Goal: Information Seeking & Learning: Understand process/instructions

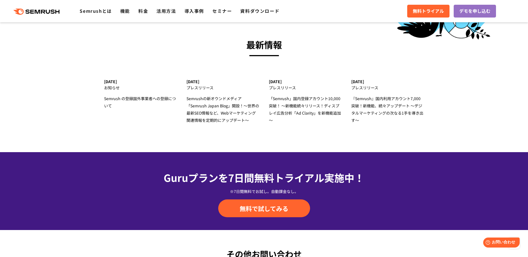
scroll to position [1755, 0]
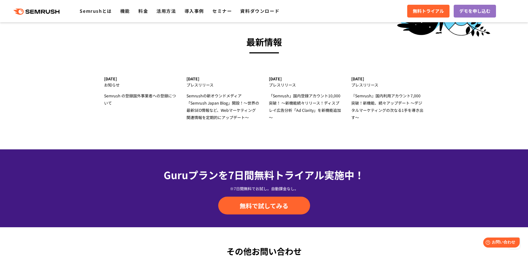
click at [458, 130] on section "最新情報 [DATE] お知らせ Semrush の登録国外事業者への登録について [DATE] プレスリリース Semrushの新オウンドメディア 「Sem…" at bounding box center [264, 79] width 528 height 140
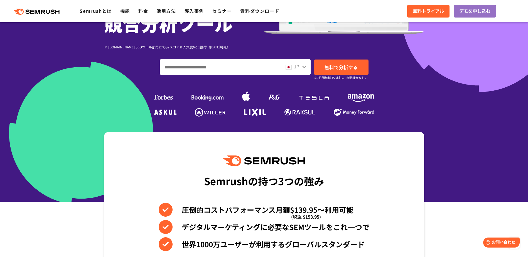
scroll to position [107, 0]
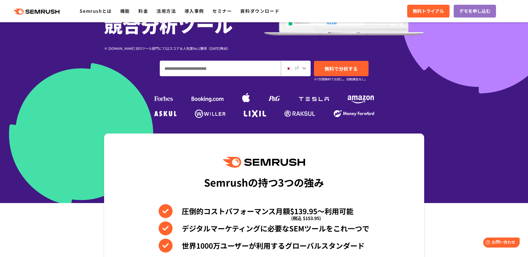
click at [214, 70] on input "ドメイン、キーワードまたはURLを入力してください" at bounding box center [220, 68] width 121 height 15
click at [239, 63] on input "ドメイン、キーワードまたはURLを入力してください" at bounding box center [220, 68] width 121 height 15
paste input "**********"
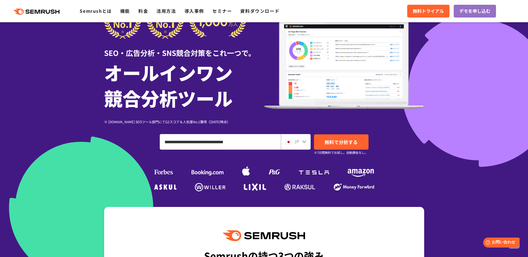
scroll to position [0, 0]
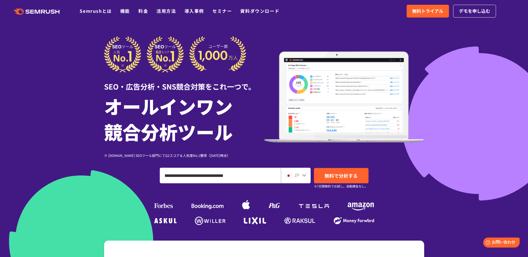
type input "**********"
click at [126, 17] on div ".cls {fill: #FF642D;} .cls {fill: #FF642D;} Semrushとは 機能 料金 活用方法 導入事例 セミナー 資料ダウ…" at bounding box center [264, 11] width 528 height 17
click at [126, 11] on link "機能" at bounding box center [125, 11] width 10 height 7
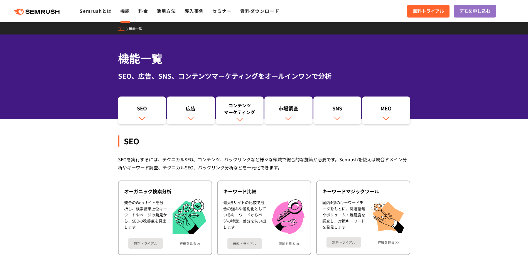
click at [97, 121] on div "SEO 広告 コンテンツ マーケティング 市場調査 SNS MEO" at bounding box center [264, 111] width 528 height 28
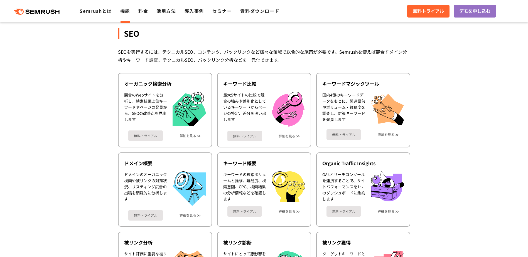
scroll to position [139, 0]
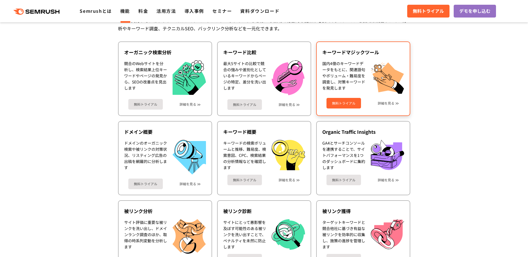
click at [353, 55] on div "キーワードマジックツール" at bounding box center [364, 52] width 82 height 7
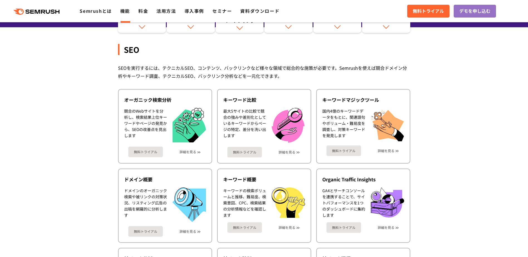
scroll to position [0, 0]
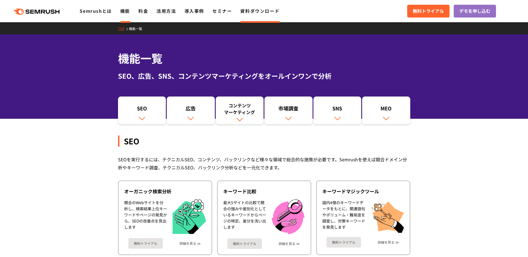
click at [257, 13] on link "資料ダウンロード" at bounding box center [259, 11] width 39 height 7
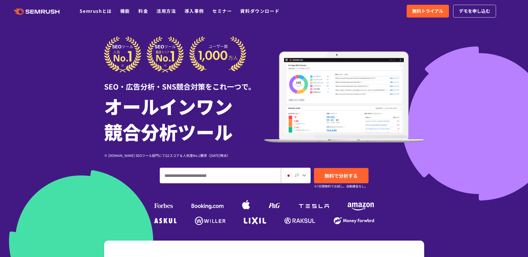
click at [436, 168] on div at bounding box center [264, 155] width 528 height 311
click at [165, 11] on link "活用方法" at bounding box center [166, 11] width 19 height 7
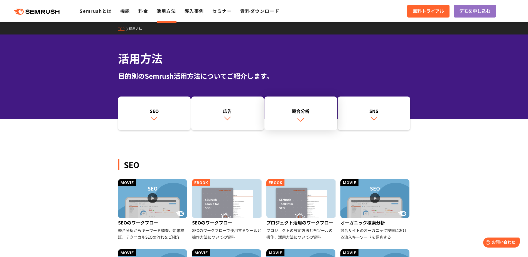
click at [315, 124] on link "競合分析" at bounding box center [301, 114] width 73 height 34
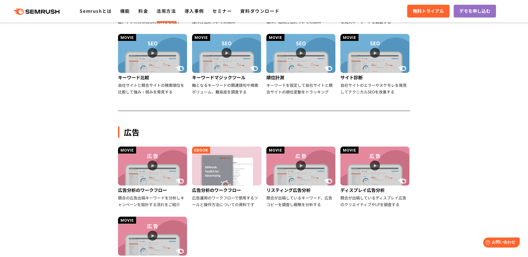
scroll to position [104, 0]
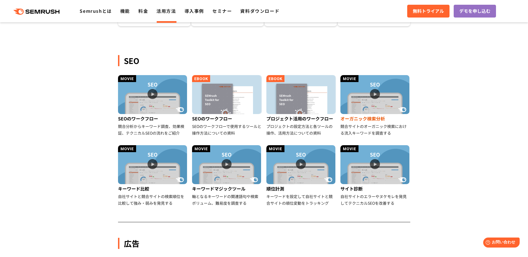
click at [377, 94] on img at bounding box center [375, 94] width 69 height 39
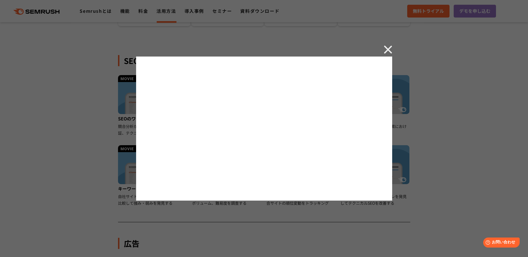
click at [106, 172] on div at bounding box center [264, 128] width 528 height 257
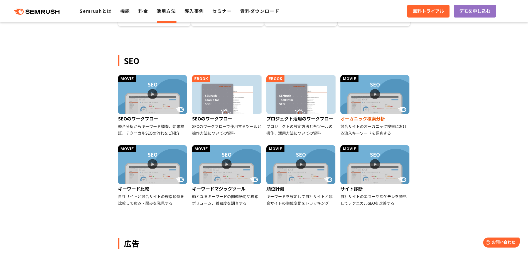
click at [367, 96] on img at bounding box center [375, 94] width 69 height 39
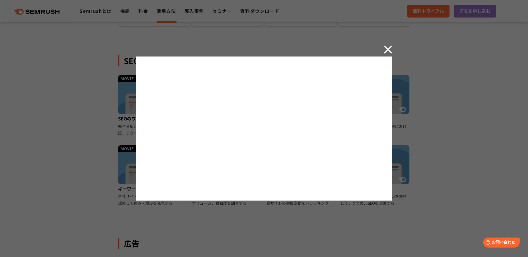
click at [390, 50] on img at bounding box center [388, 49] width 8 height 8
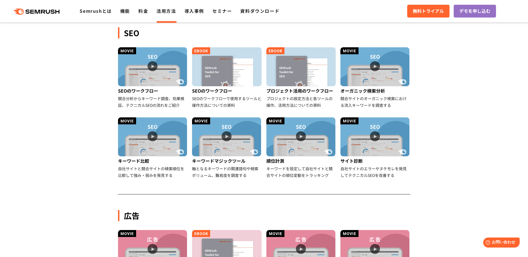
scroll to position [438, 0]
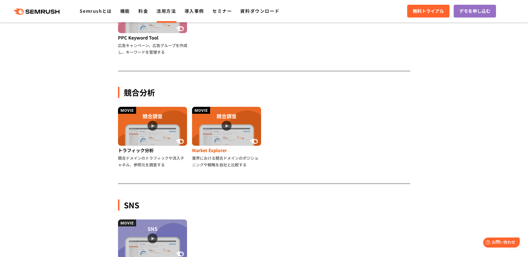
click at [241, 138] on img at bounding box center [226, 126] width 69 height 39
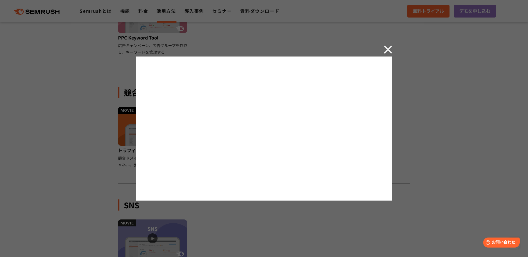
click at [387, 47] on img at bounding box center [388, 49] width 8 height 8
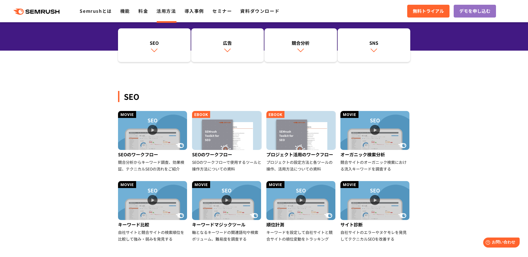
scroll to position [84, 0]
